Goal: Find specific page/section: Find specific page/section

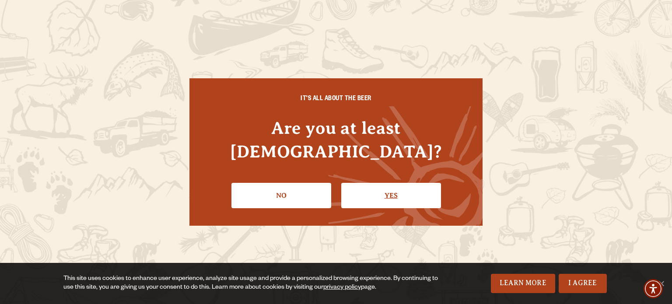
click at [404, 183] on link "Yes" at bounding box center [391, 195] width 100 height 25
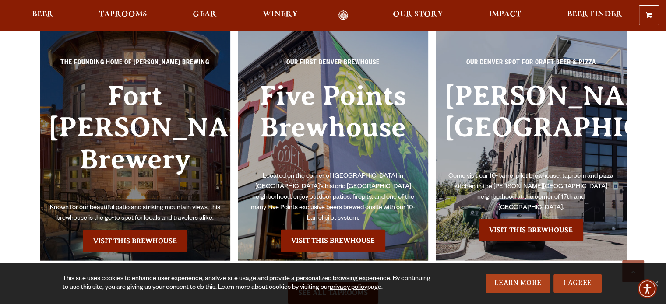
scroll to position [1944, 0]
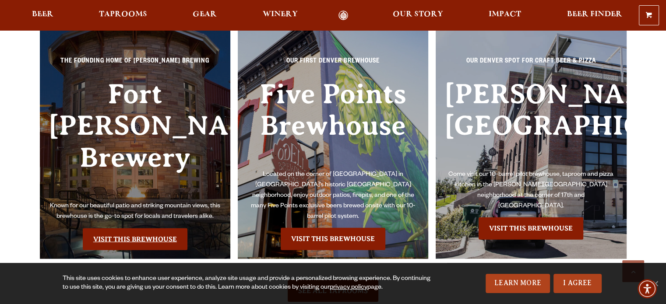
click at [159, 228] on link "Visit this Brewhouse" at bounding box center [135, 239] width 105 height 22
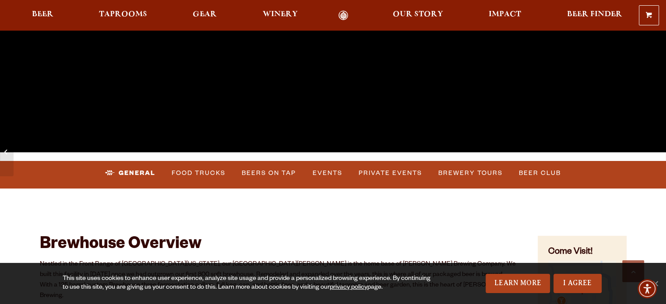
scroll to position [245, 0]
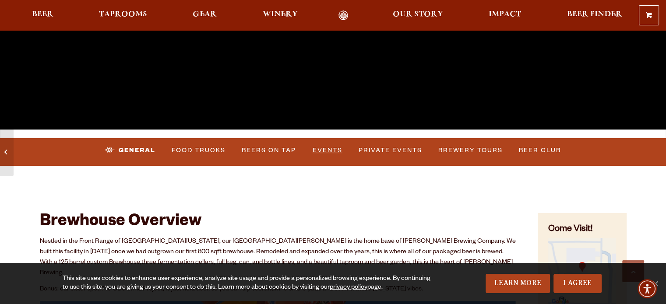
click at [320, 151] on link "Events" at bounding box center [327, 151] width 37 height 20
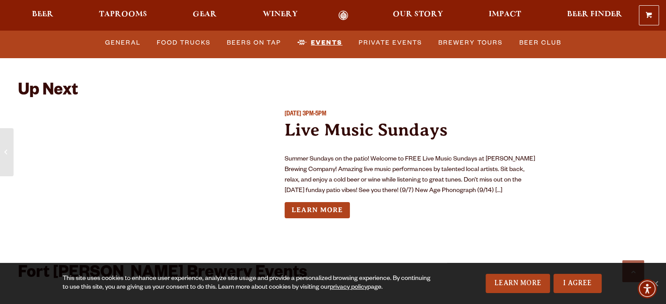
scroll to position [3217, 0]
